Goal: Communication & Community: Answer question/provide support

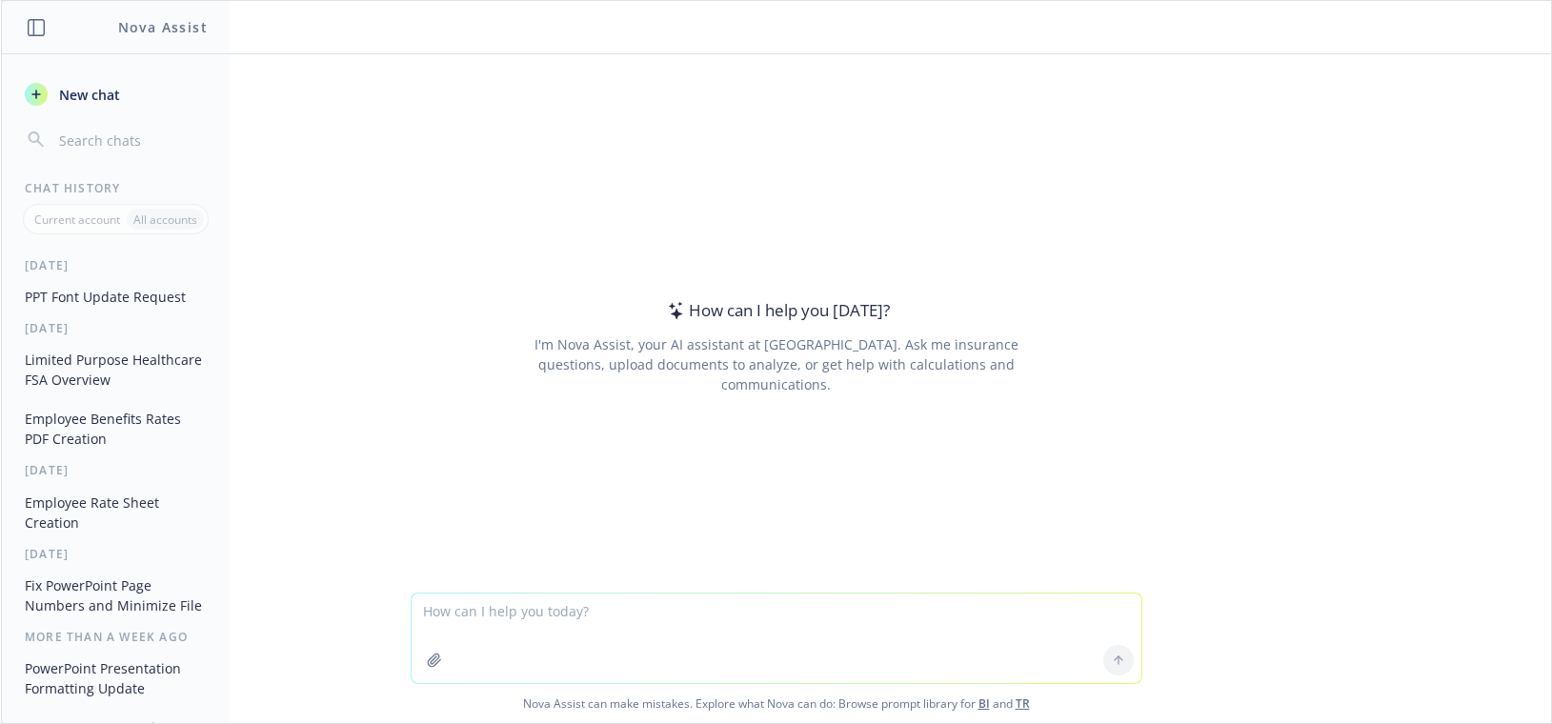
click at [493, 618] on textarea at bounding box center [777, 639] width 730 height 90
drag, startPoint x: 585, startPoint y: 649, endPoint x: 596, endPoint y: 641, distance: 13.0
click at [584, 648] on textarea "Please add some more text to this email." at bounding box center [777, 639] width 730 height 90
drag, startPoint x: 596, startPoint y: 641, endPoint x: 772, endPoint y: 655, distance: 176.8
click at [772, 655] on textarea "Please add some more text to this email." at bounding box center [777, 639] width 730 height 90
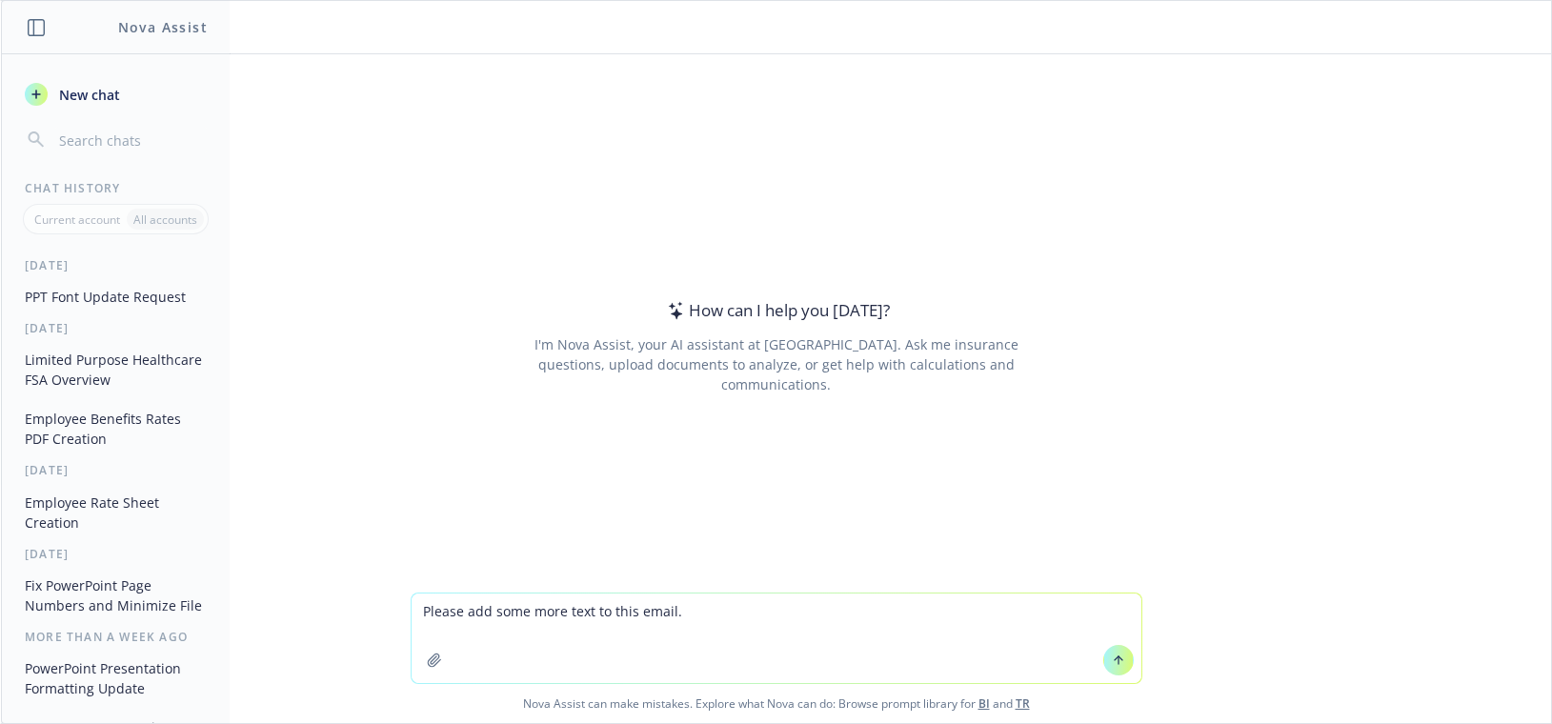
drag, startPoint x: 530, startPoint y: 633, endPoint x: 821, endPoint y: 659, distance: 292.7
click at [821, 659] on textarea "Please add some more text to this email." at bounding box center [777, 639] width 730 height 90
paste textarea "I look forward to work with you both on your account. Feel free to reach out in…"
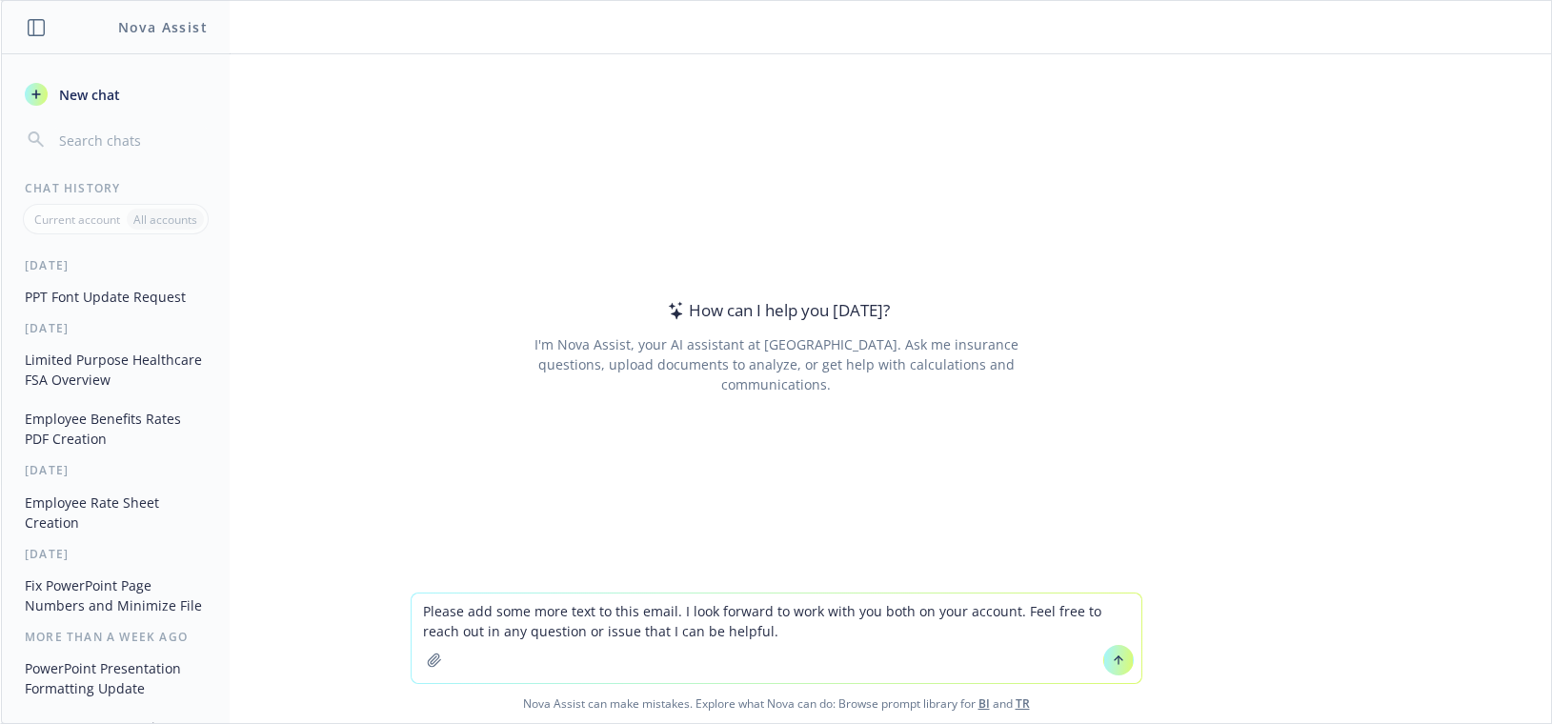
drag, startPoint x: 670, startPoint y: 610, endPoint x: 712, endPoint y: 616, distance: 42.3
click at [673, 610] on textarea "Please add some more text to this email. I look forward to work with you both o…" at bounding box center [777, 639] width 730 height 90
type textarea "Please add some more text to this email: as I will work with this account. I lo…"
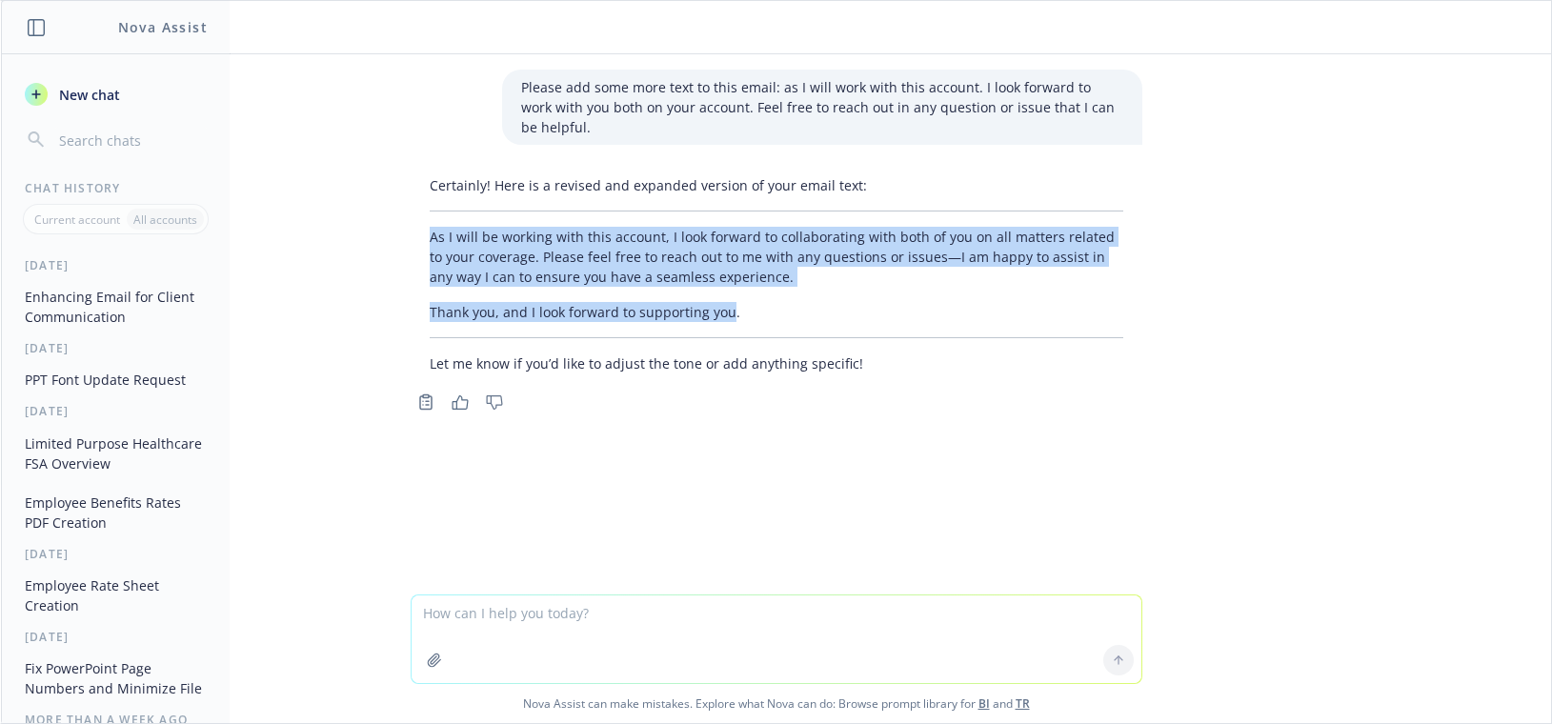
drag, startPoint x: 722, startPoint y: 313, endPoint x: 416, endPoint y: 243, distance: 313.7
click at [416, 243] on div "Certainly! Here is a revised and expanded version of your email text: As I will…" at bounding box center [777, 274] width 732 height 213
copy div "As I will be working with this account, I look forward to collaborating with bo…"
